Goal: Information Seeking & Learning: Learn about a topic

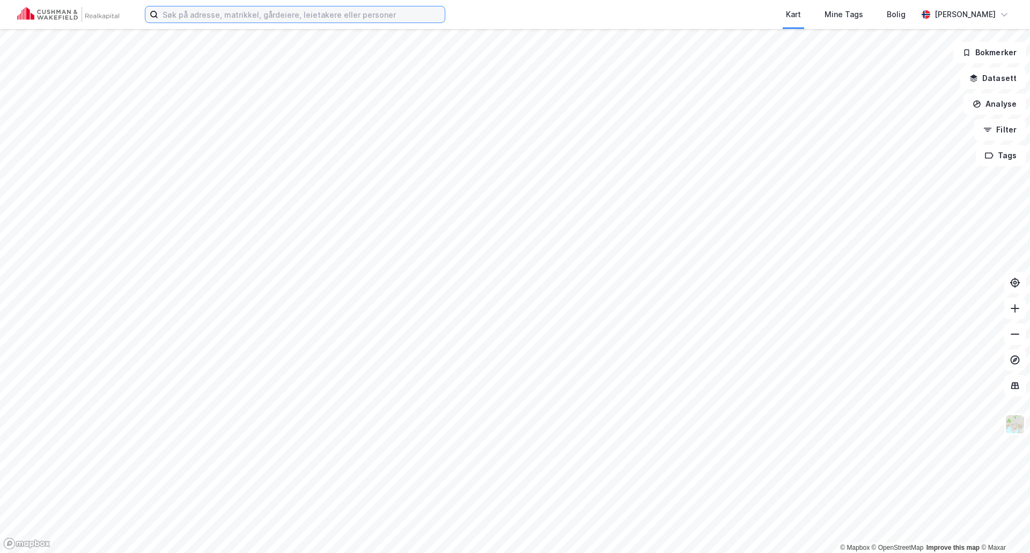
click at [275, 19] on input at bounding box center [301, 14] width 286 height 16
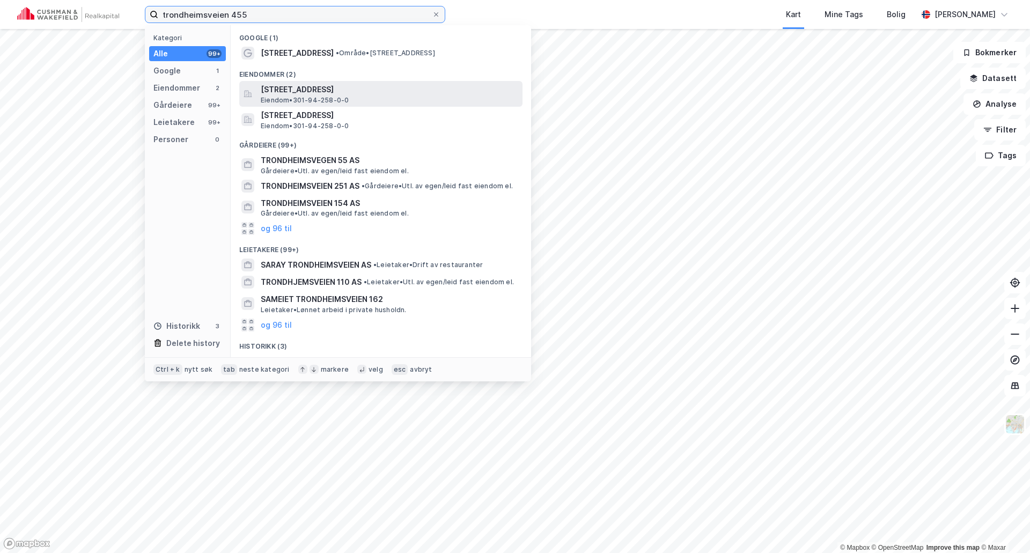
type input "trondheimsveien 455"
click at [293, 87] on span "[STREET_ADDRESS]" at bounding box center [390, 89] width 258 height 13
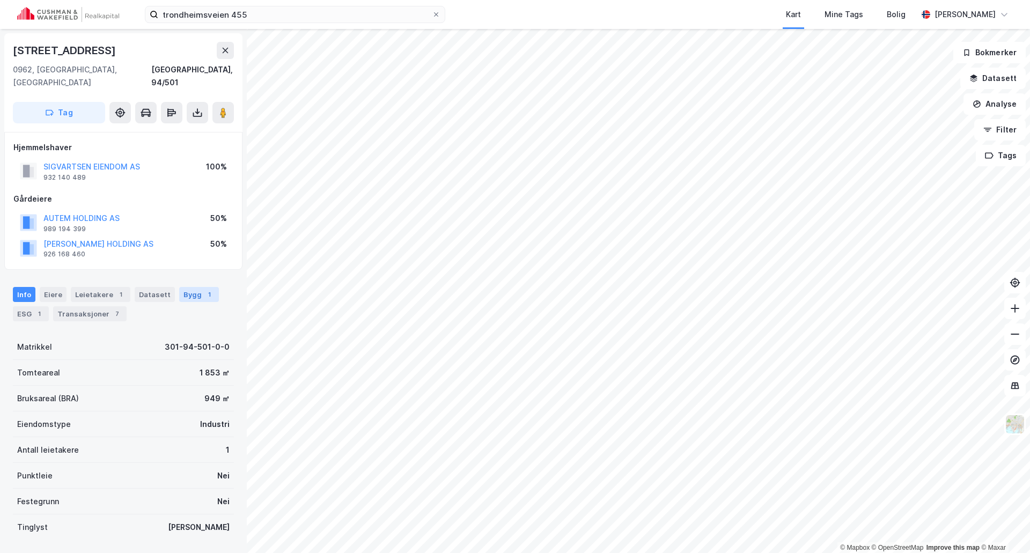
click at [189, 287] on div "Bygg 1" at bounding box center [199, 294] width 40 height 15
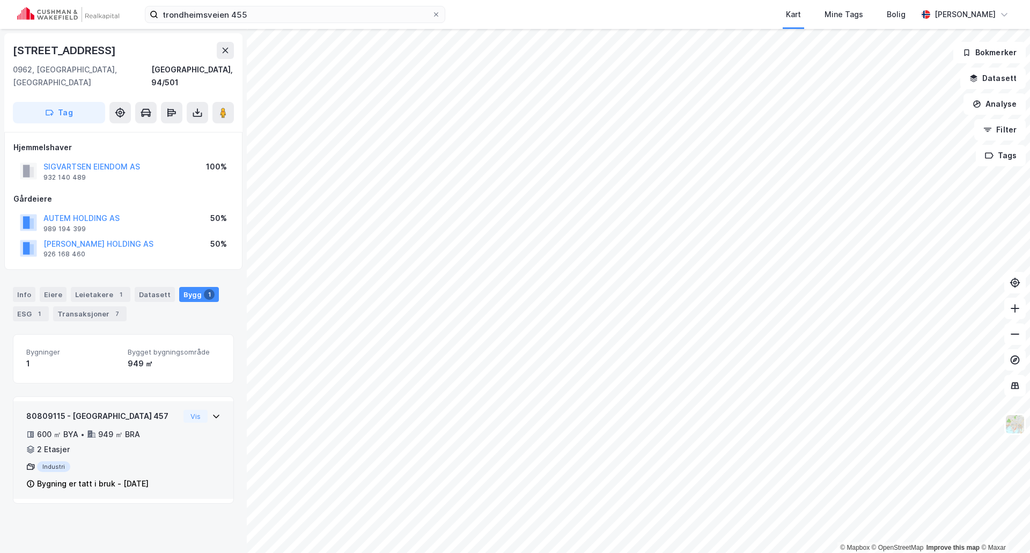
click at [46, 443] on div "2 Etasjer" at bounding box center [53, 449] width 33 height 13
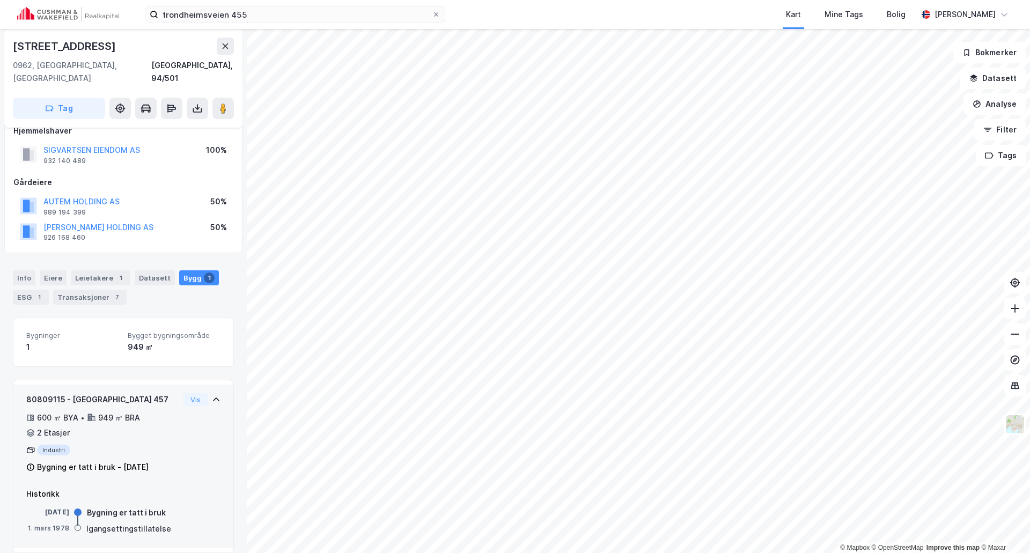
click at [79, 411] on div "600 ㎡ BYA •" at bounding box center [55, 417] width 58 height 13
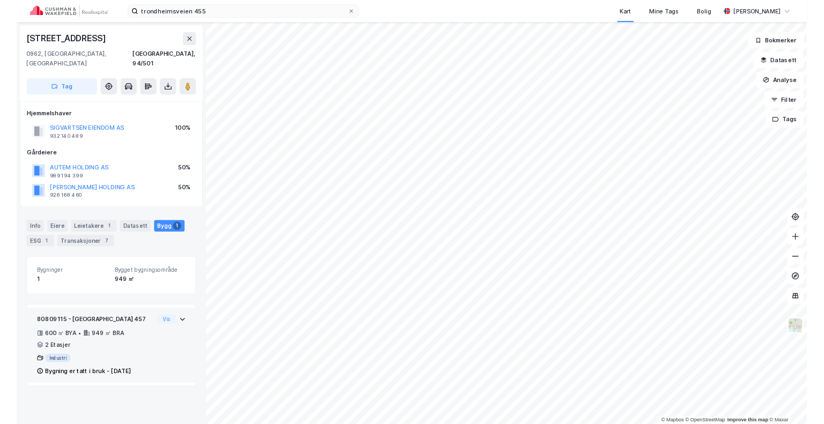
scroll to position [0, 0]
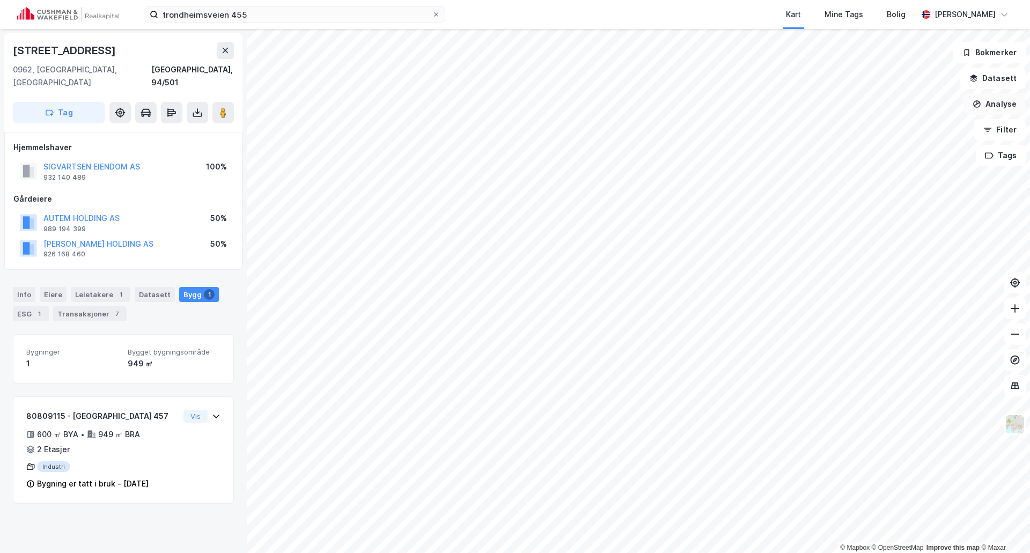
click at [998, 102] on button "Analyse" at bounding box center [995, 103] width 62 height 21
click at [875, 126] on div "Tegn område" at bounding box center [901, 126] width 93 height 9
